Goal: Go to known website: Access a specific website the user already knows

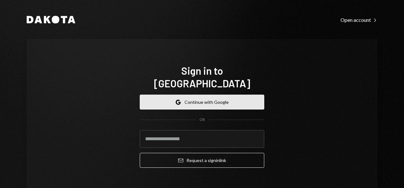
click at [182, 95] on button "Google Continue with Google" at bounding box center [202, 102] width 124 height 15
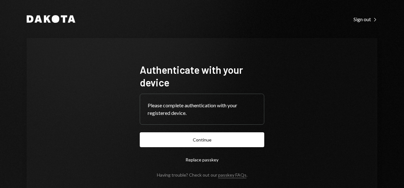
click at [201, 137] on button "Continue" at bounding box center [202, 140] width 124 height 15
